Goal: Navigation & Orientation: Locate item on page

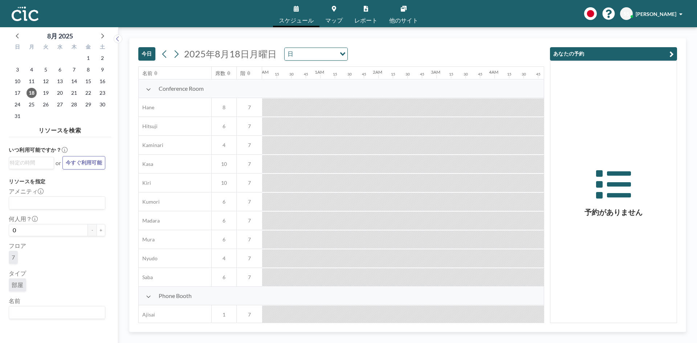
scroll to position [0, 1117]
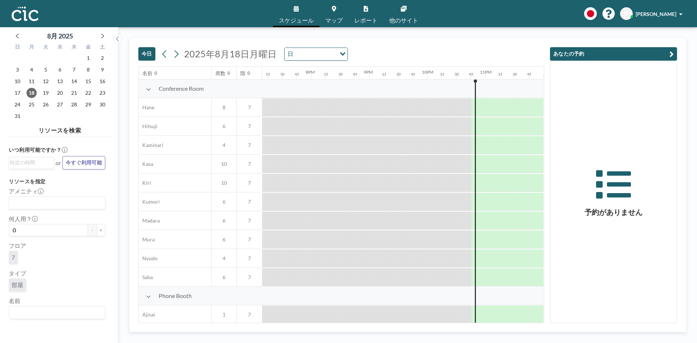
click at [146, 90] on icon at bounding box center [148, 89] width 5 height 6
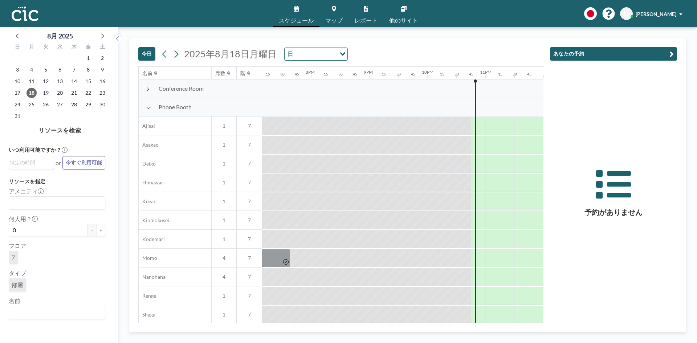
click at [150, 107] on icon at bounding box center [148, 108] width 5 height 6
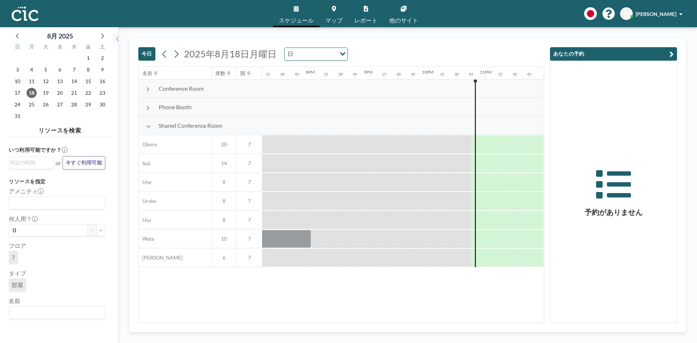
click at [150, 106] on div at bounding box center [148, 106] width 5 height 5
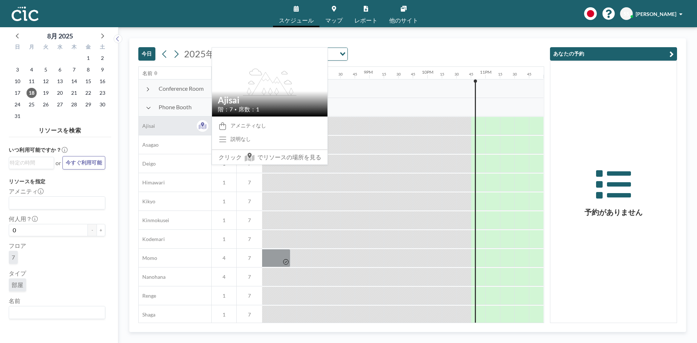
click at [174, 125] on div "Ajisai" at bounding box center [175, 126] width 73 height 19
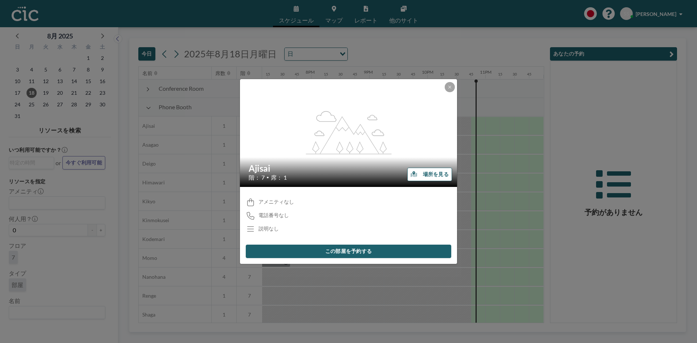
click at [418, 177] on button "場所を見る" at bounding box center [429, 174] width 45 height 13
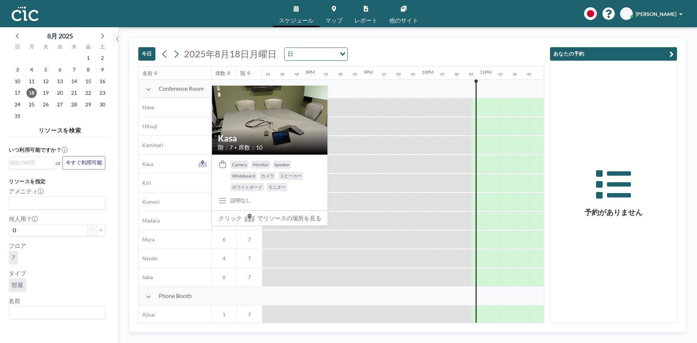
scroll to position [109, 1117]
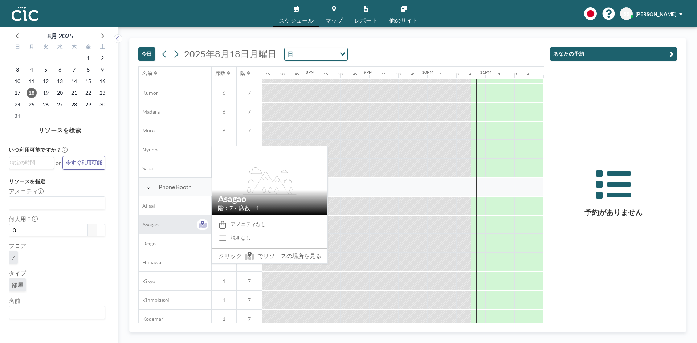
click at [154, 224] on span "Asagao" at bounding box center [149, 225] width 20 height 7
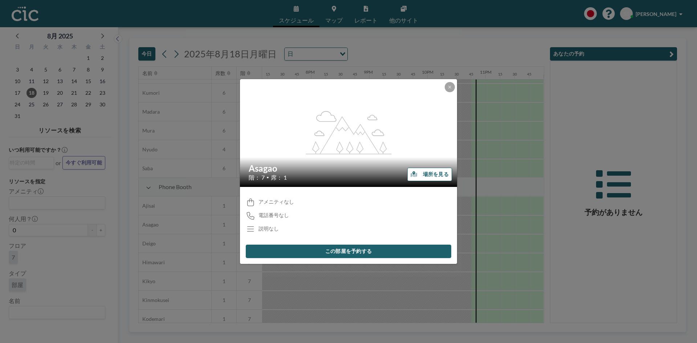
click at [437, 173] on button "場所を見る" at bounding box center [429, 174] width 45 height 13
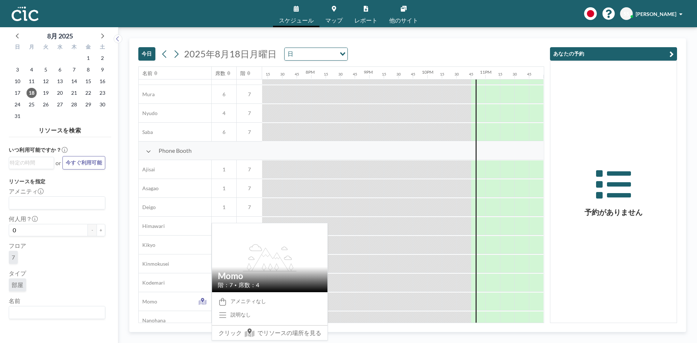
scroll to position [254, 1117]
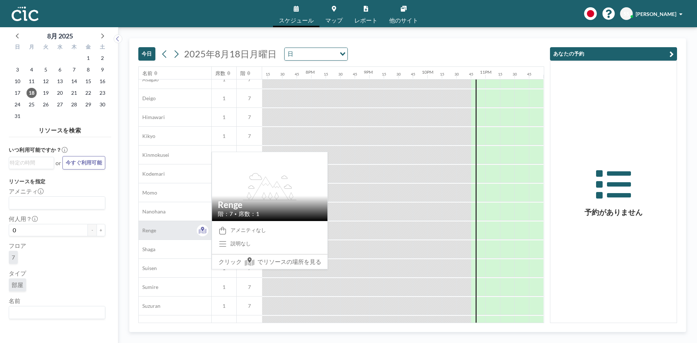
click at [164, 231] on div "Renge" at bounding box center [175, 230] width 73 height 19
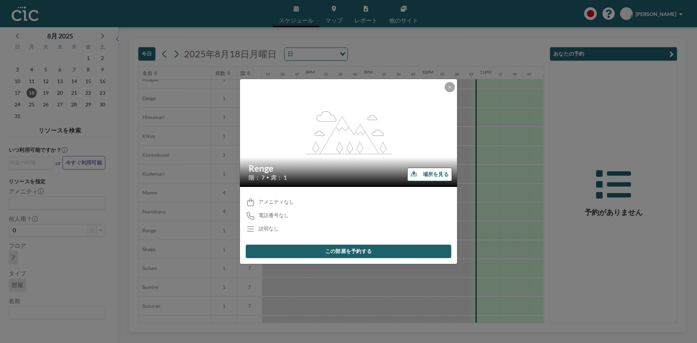
click at [428, 175] on button "場所を見る" at bounding box center [429, 174] width 45 height 13
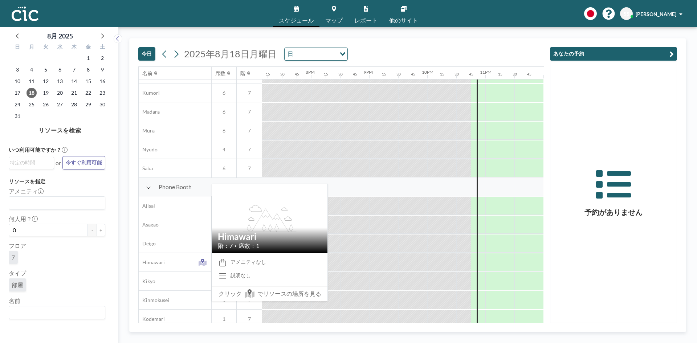
scroll to position [218, 1117]
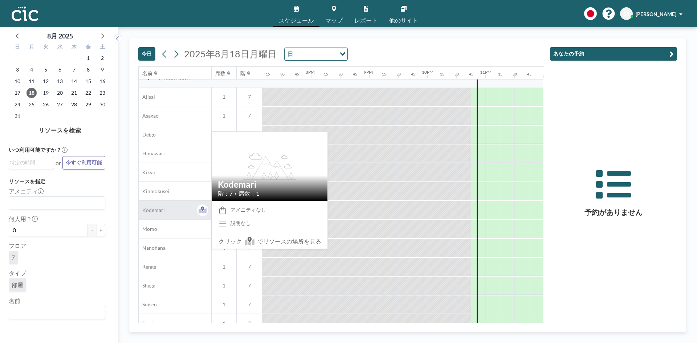
click at [163, 212] on span "Kodemari" at bounding box center [152, 210] width 26 height 7
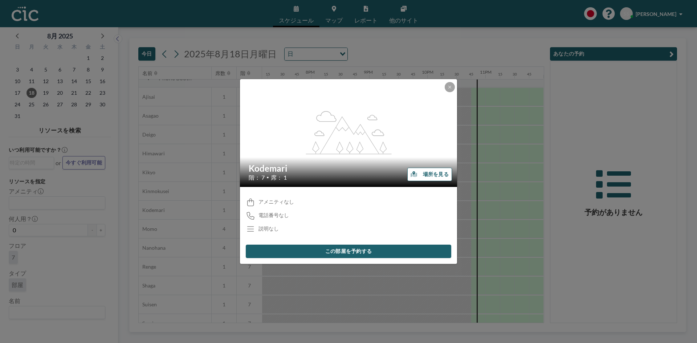
click at [420, 176] on button "場所を見る" at bounding box center [429, 174] width 45 height 13
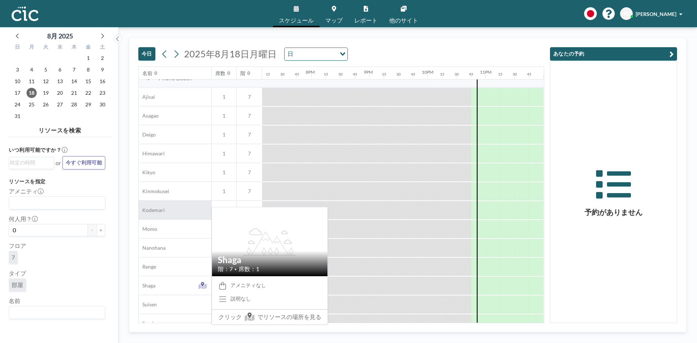
scroll to position [327, 1117]
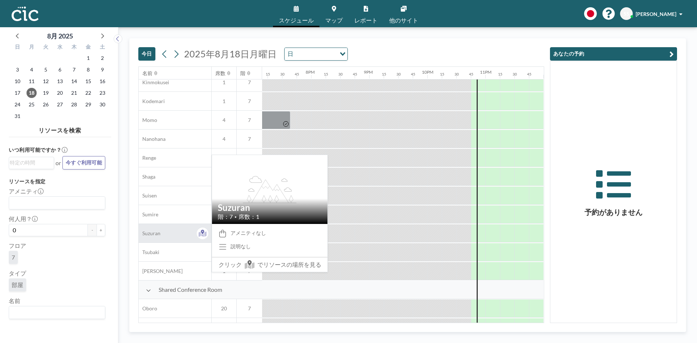
click at [153, 236] on span "Suzuran" at bounding box center [150, 233] width 22 height 7
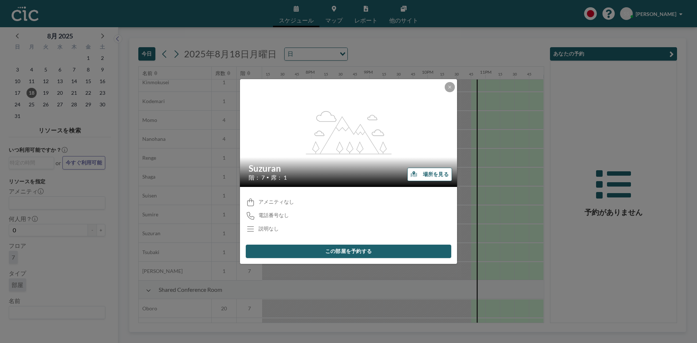
click at [427, 172] on button "場所を見る" at bounding box center [429, 174] width 45 height 13
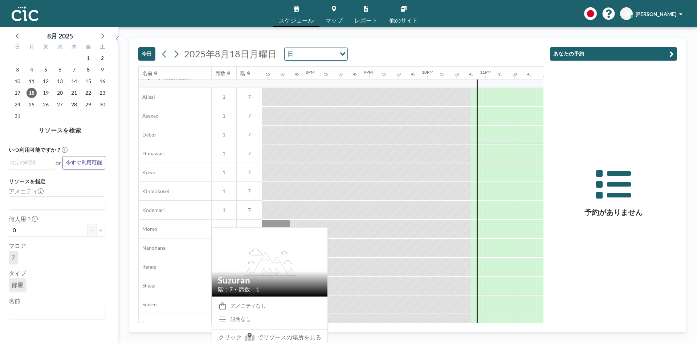
scroll to position [291, 1117]
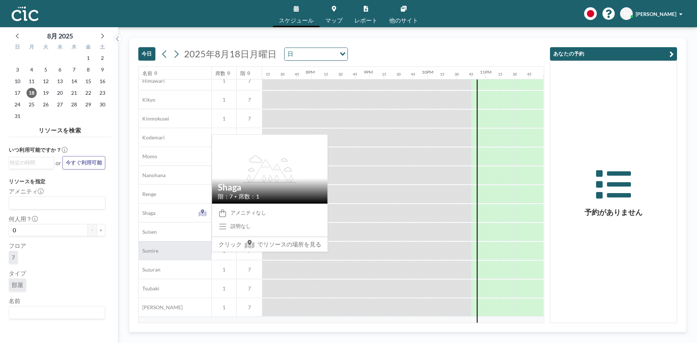
drag, startPoint x: 155, startPoint y: 214, endPoint x: 158, endPoint y: 256, distance: 42.2
click at [158, 256] on div "Sumire" at bounding box center [175, 251] width 73 height 19
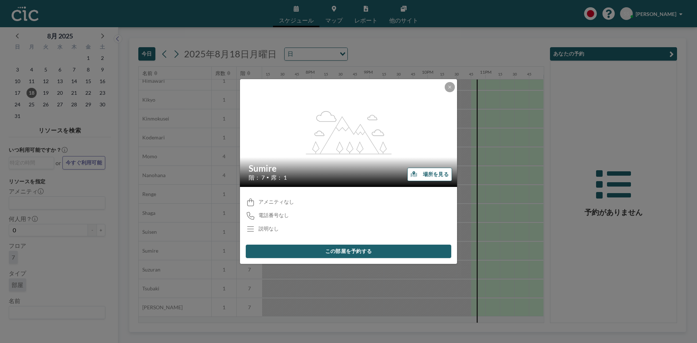
click at [154, 219] on div "flex-grow: 1.2; Sumire 階： 7 • 席： 1 場所を見る アメニティなし 電話番号なし 説明なし この部屋を予約する" at bounding box center [348, 171] width 697 height 343
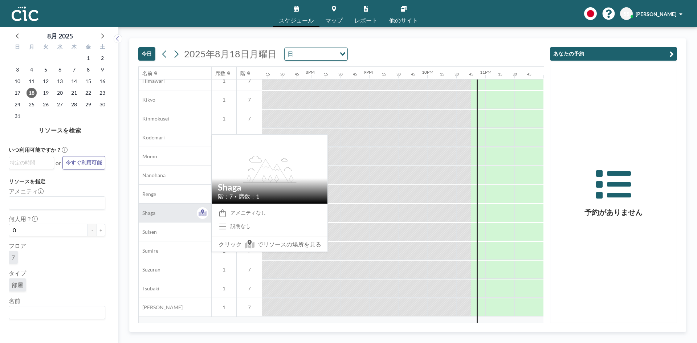
click at [165, 214] on div "Shaga" at bounding box center [175, 213] width 73 height 19
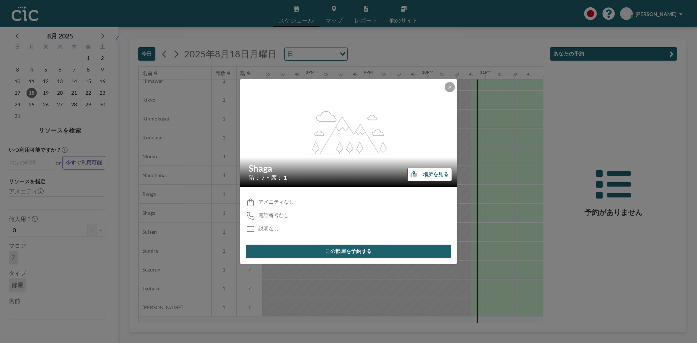
click at [425, 173] on button "場所を見る" at bounding box center [429, 174] width 45 height 13
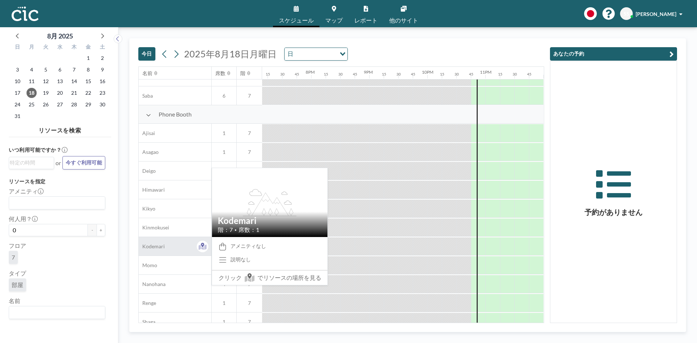
scroll to position [254, 1117]
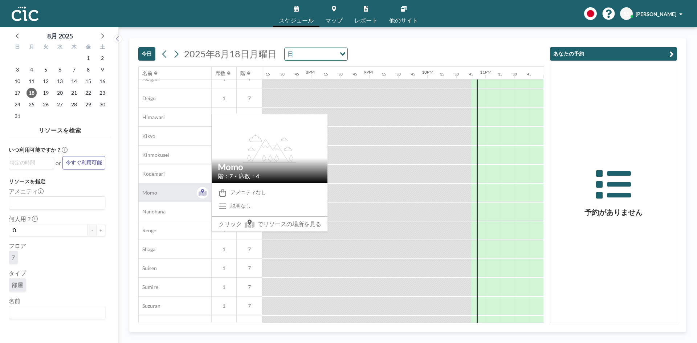
click at [160, 198] on div "Momo" at bounding box center [175, 192] width 73 height 19
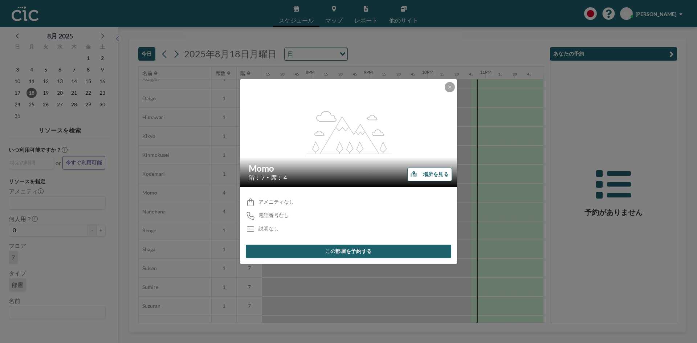
click at [418, 172] on button "場所を見る" at bounding box center [429, 174] width 45 height 13
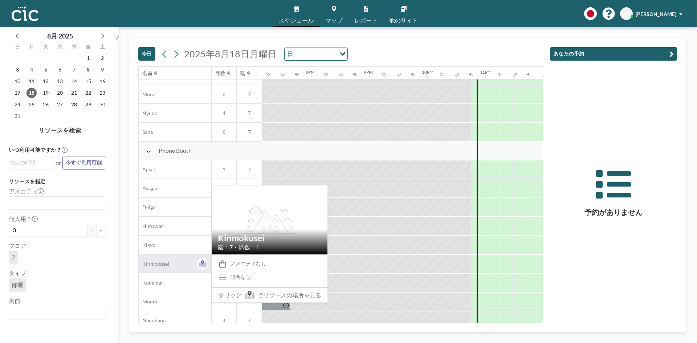
scroll to position [182, 1117]
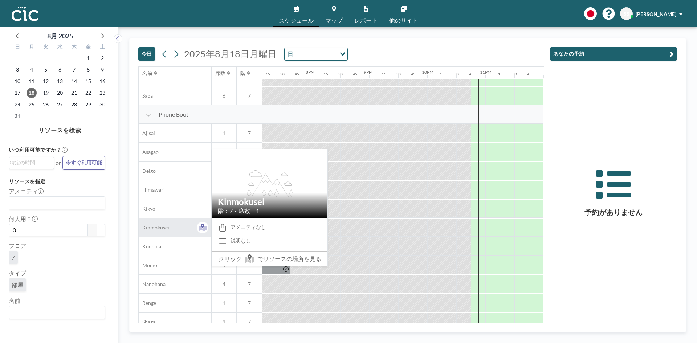
click at [167, 230] on span "Kinmokusei" at bounding box center [154, 227] width 31 height 7
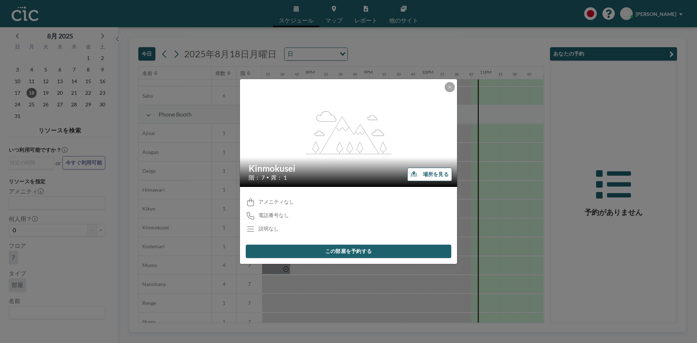
click at [440, 175] on button "場所を見る" at bounding box center [429, 174] width 45 height 13
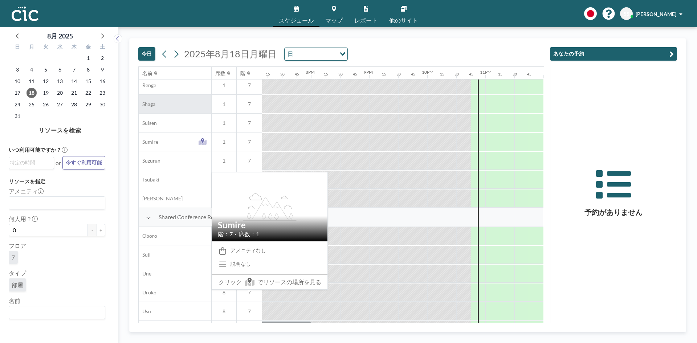
scroll to position [439, 1117]
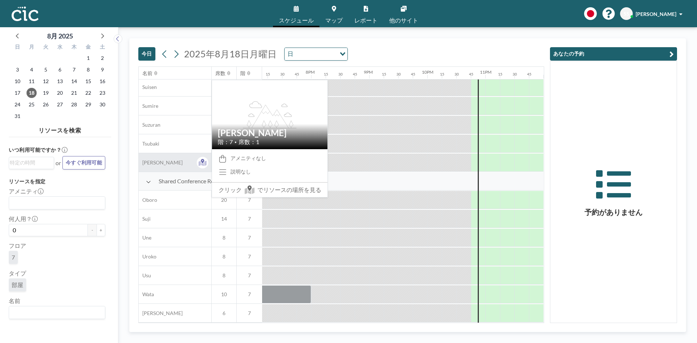
click at [166, 160] on div "[PERSON_NAME]" at bounding box center [175, 162] width 73 height 19
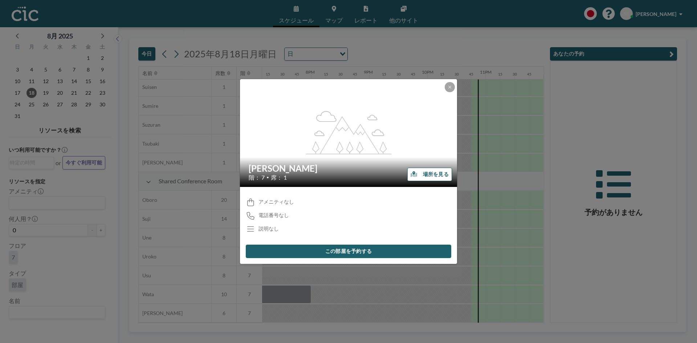
click at [430, 176] on button "場所を見る" at bounding box center [429, 174] width 45 height 13
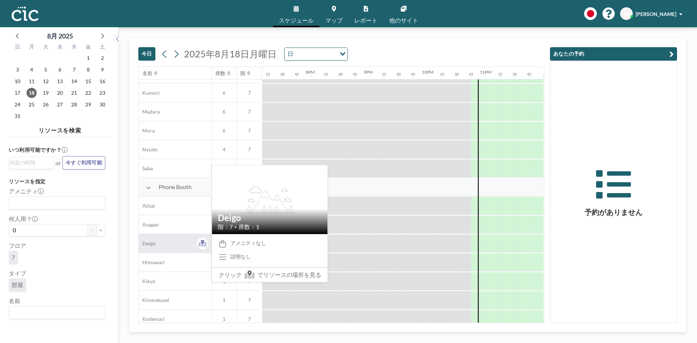
scroll to position [145, 1117]
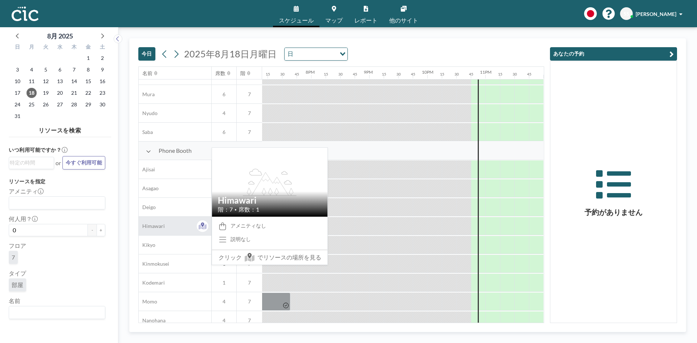
click at [159, 229] on span "Himawari" at bounding box center [152, 226] width 26 height 7
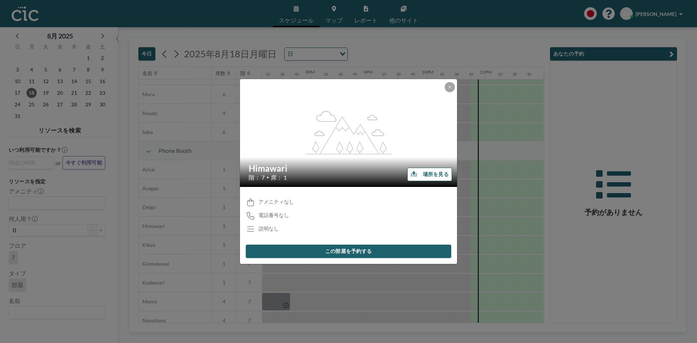
click at [441, 174] on button "場所を見る" at bounding box center [429, 174] width 45 height 13
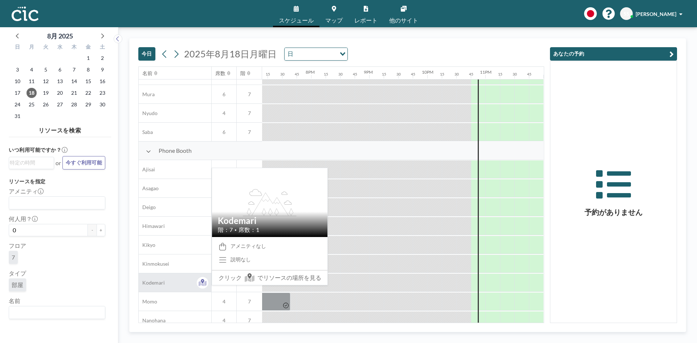
scroll to position [218, 1117]
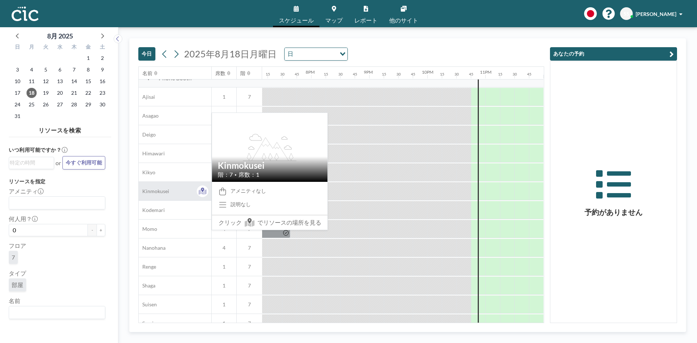
click at [159, 195] on div "Kinmokusei" at bounding box center [175, 191] width 73 height 19
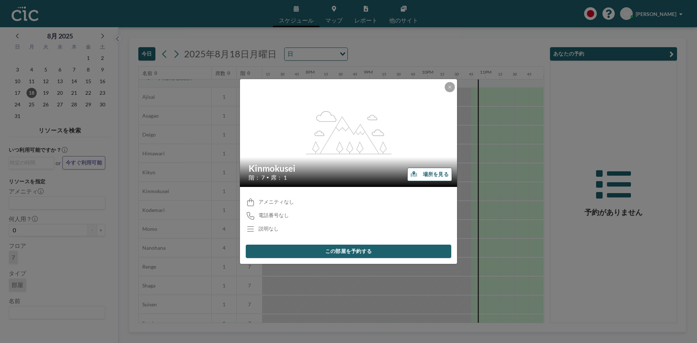
click at [419, 174] on button "場所を見る" at bounding box center [429, 174] width 45 height 13
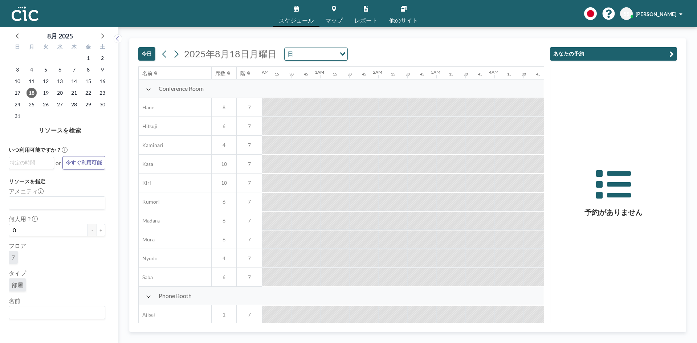
scroll to position [0, 1117]
